Goal: Transaction & Acquisition: Purchase product/service

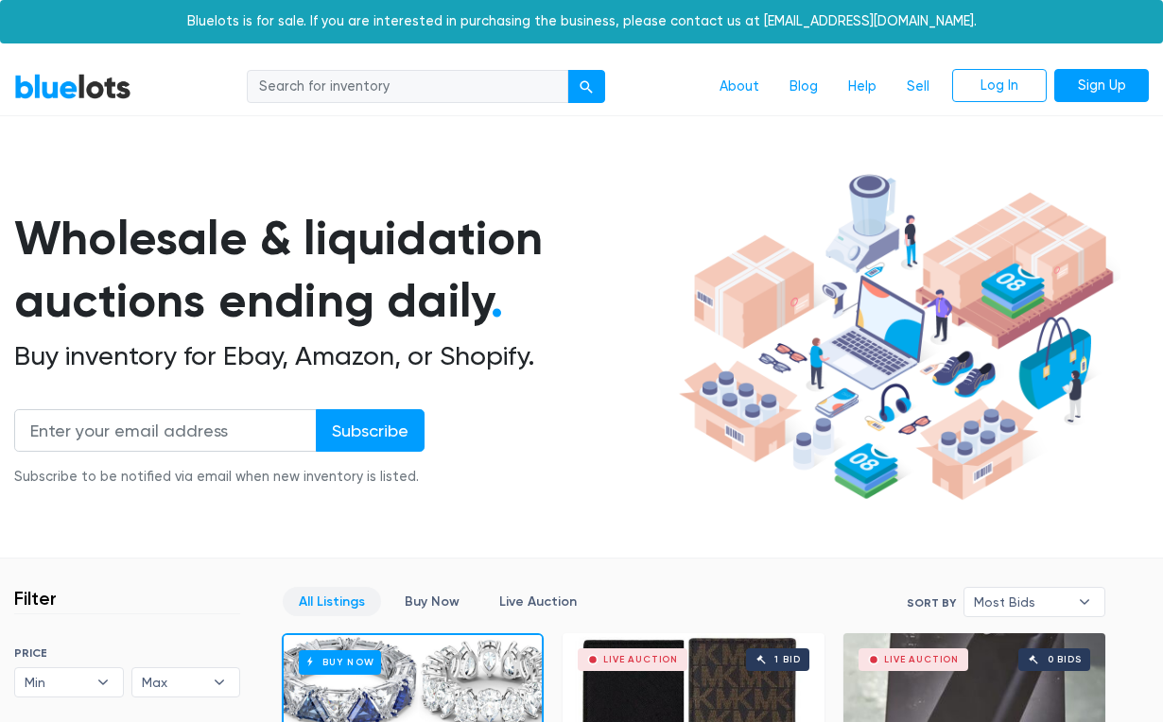
click at [344, 84] on input "search" at bounding box center [407, 87] width 321 height 34
type input "bike"
click at [567, 70] on button "submit" at bounding box center [586, 87] width 38 height 34
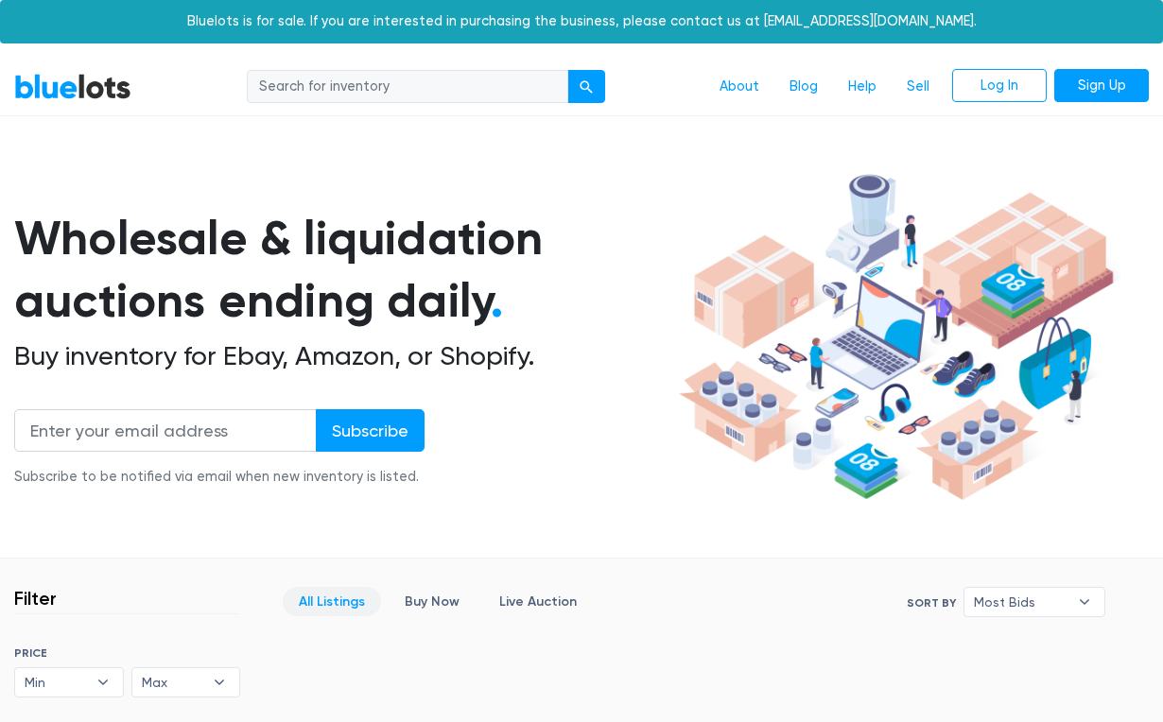
click at [467, 95] on input "search" at bounding box center [407, 87] width 321 height 34
type input "bike"
click at [568, 97] on input "bike" at bounding box center [407, 87] width 321 height 34
click at [574, 94] on button "submit" at bounding box center [586, 87] width 38 height 34
click at [598, 85] on button "submit" at bounding box center [586, 87] width 38 height 34
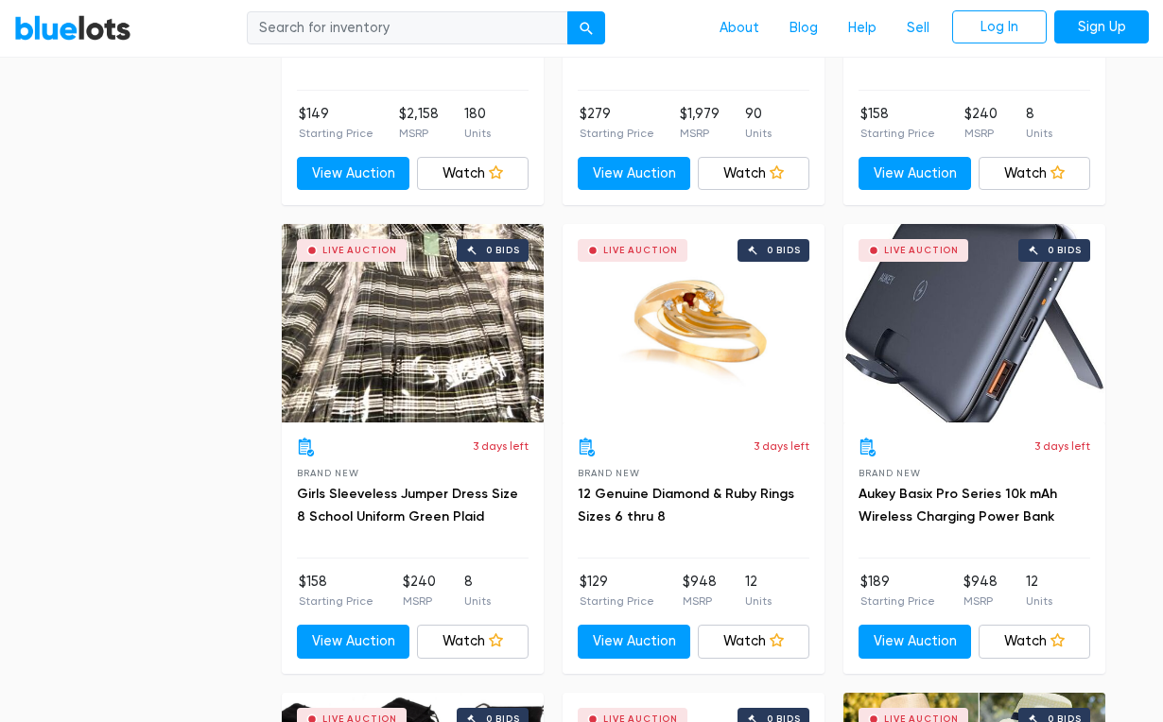
scroll to position [4639, 0]
